Goal: Information Seeking & Learning: Understand process/instructions

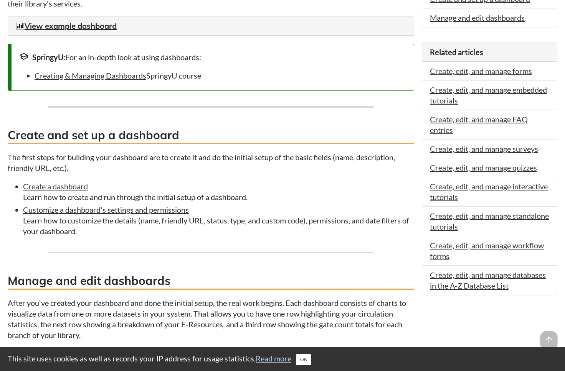
scroll to position [320, 0]
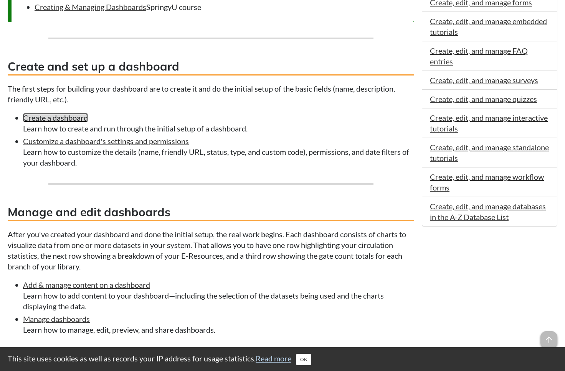
click at [64, 121] on link "Create a dashboard" at bounding box center [55, 117] width 65 height 9
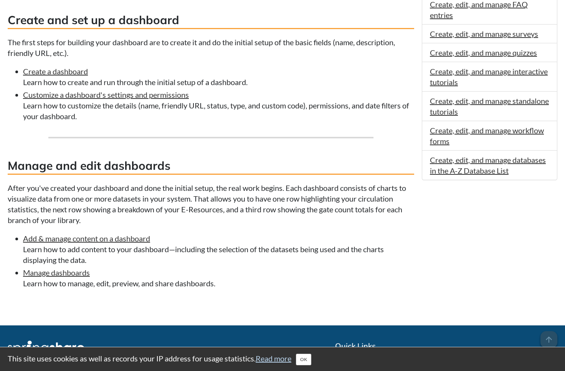
scroll to position [370, 0]
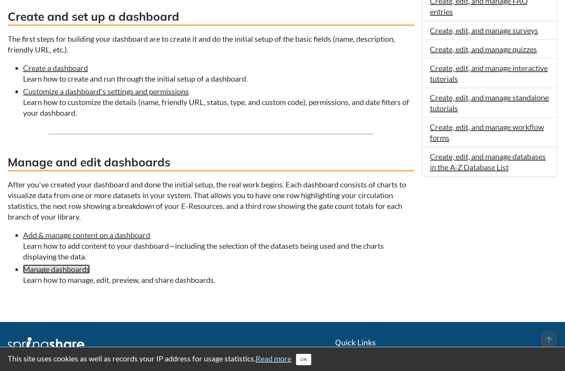
click at [73, 270] on link "Manage dashboards" at bounding box center [56, 269] width 67 height 9
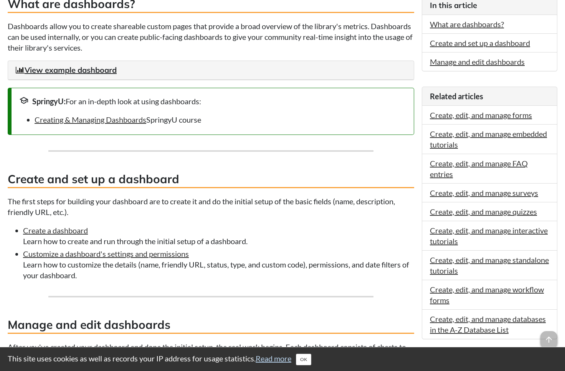
scroll to position [102, 0]
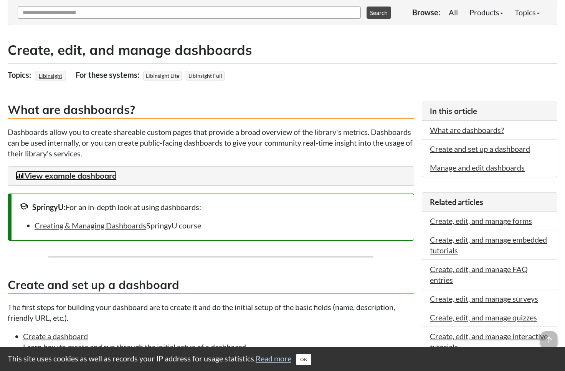
click at [83, 175] on link "View example dashboard" at bounding box center [66, 176] width 101 height 10
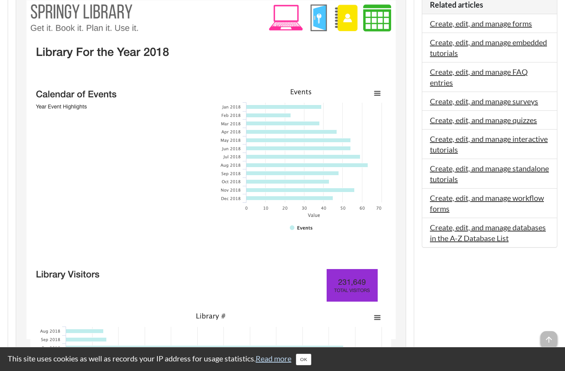
scroll to position [234, 0]
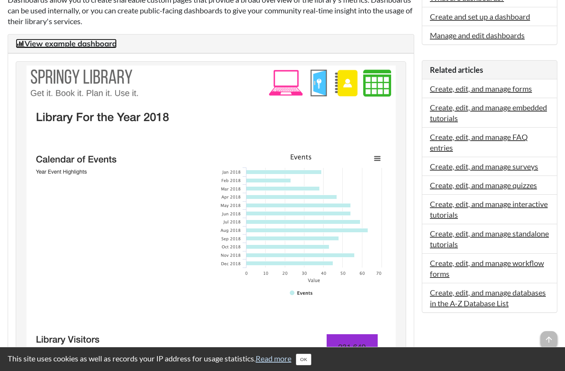
click at [102, 46] on link "View example dashboard" at bounding box center [66, 44] width 101 height 10
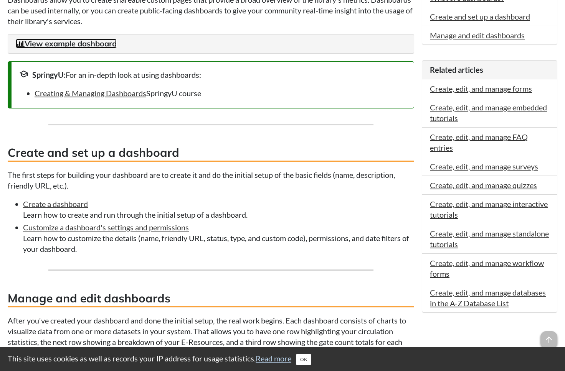
click at [102, 46] on link "View example dashboard" at bounding box center [66, 44] width 101 height 10
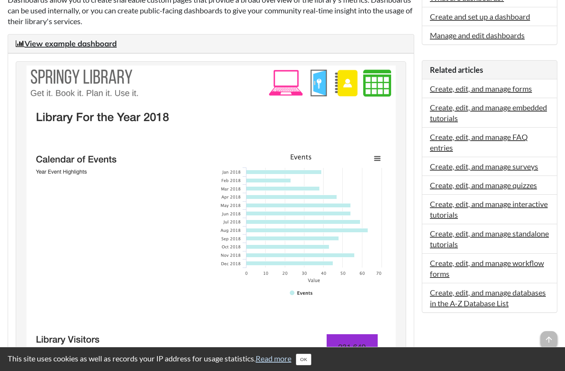
click at [299, 164] on img at bounding box center [210, 321] width 369 height 510
click at [381, 162] on img at bounding box center [210, 321] width 369 height 510
click at [377, 160] on img at bounding box center [210, 321] width 369 height 510
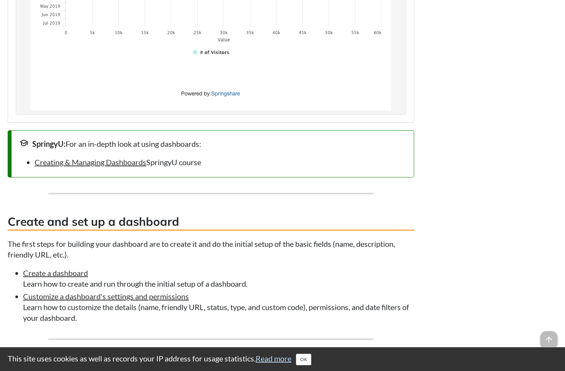
scroll to position [789, 0]
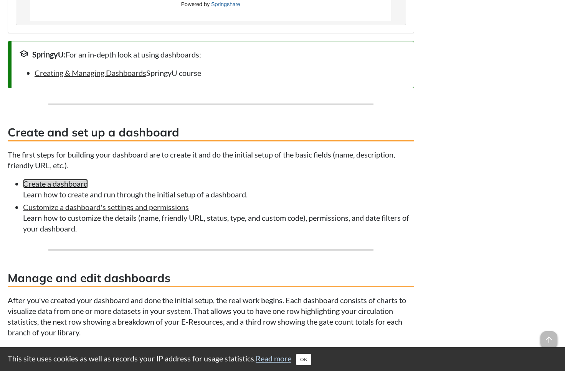
click at [68, 186] on link "Create a dashboard" at bounding box center [55, 183] width 65 height 9
